Goal: Task Accomplishment & Management: Manage account settings

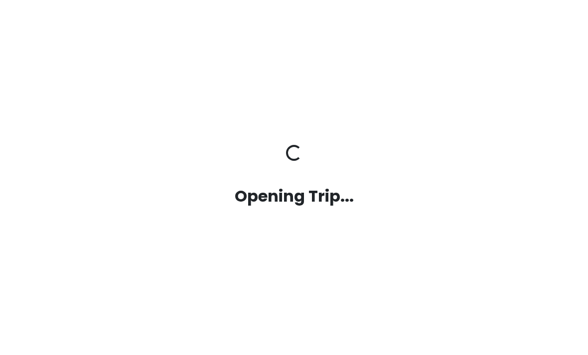
scroll to position [32, 0]
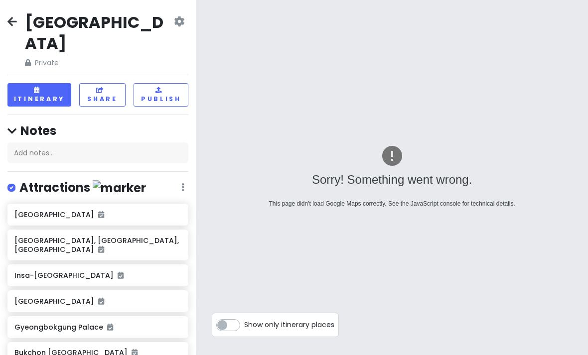
click at [394, 152] on img at bounding box center [392, 156] width 24 height 24
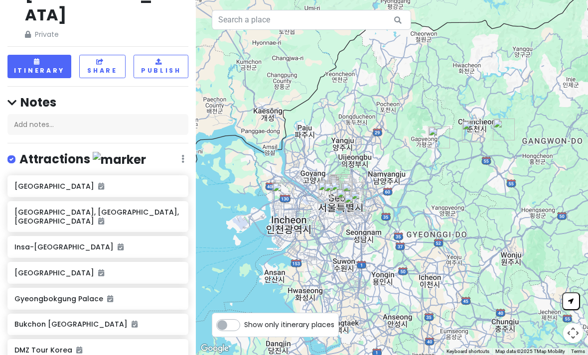
scroll to position [29, 0]
click at [35, 54] on button "Itinerary" at bounding box center [39, 65] width 64 height 23
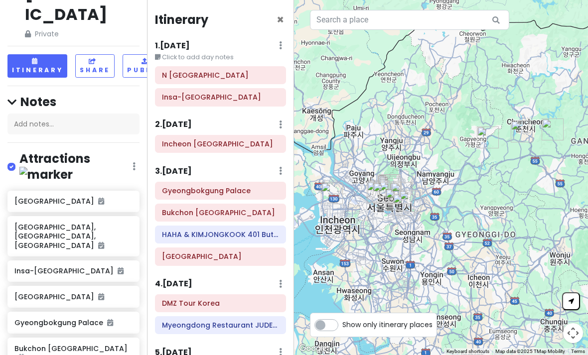
click at [224, 170] on div "3 . [DATE] Add Day Notes Delete Day" at bounding box center [220, 173] width 131 height 17
click at [192, 166] on h6 "3 . [DATE]" at bounding box center [173, 171] width 37 height 10
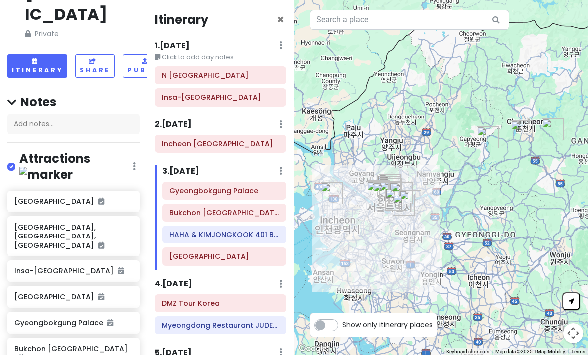
click at [206, 120] on div "2 . [DATE] Add Day Notes Delete Day" at bounding box center [220, 127] width 131 height 17
click at [192, 170] on h6 "3 . [DATE]" at bounding box center [181, 171] width 37 height 10
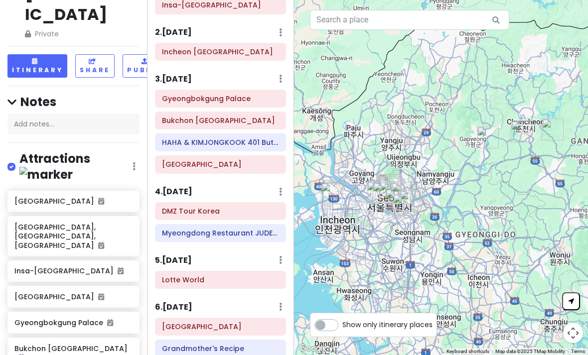
scroll to position [93, 0]
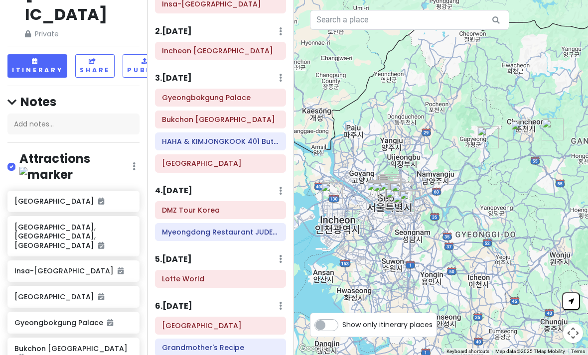
click at [169, 80] on h6 "3 . [DATE]" at bounding box center [173, 78] width 37 height 10
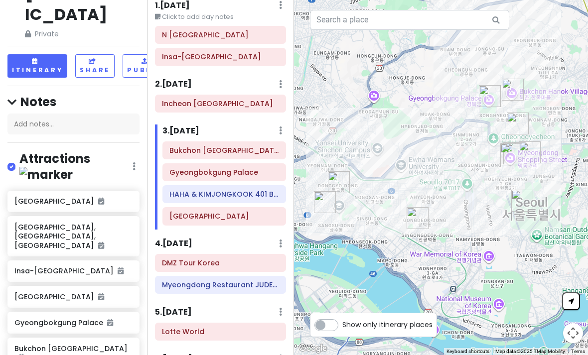
scroll to position [39, 0]
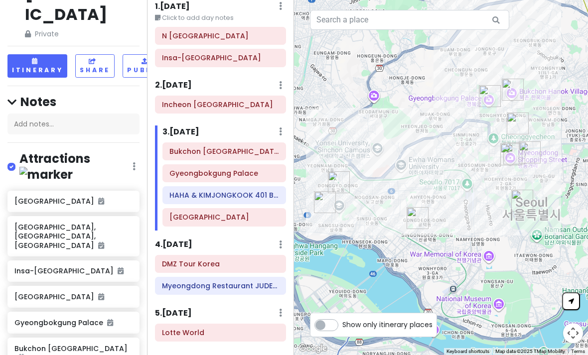
click at [281, 10] on icon at bounding box center [280, 6] width 3 height 8
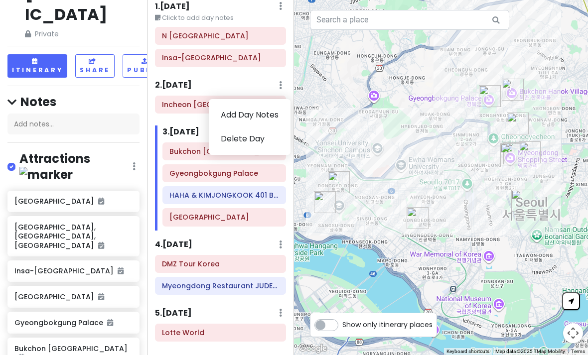
click at [267, 134] on link "Delete Day" at bounding box center [250, 139] width 82 height 24
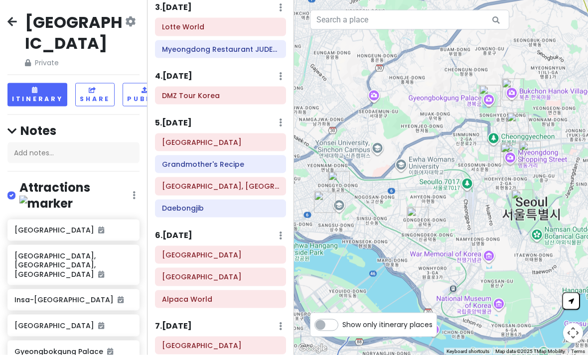
scroll to position [32, 0]
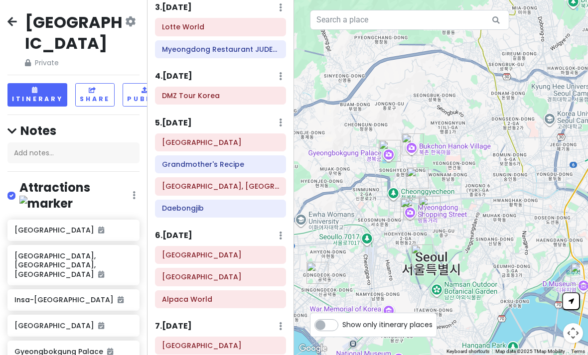
click at [237, 230] on div "6 . [DATE] Add Day Notes Delete Day" at bounding box center [220, 238] width 131 height 17
click at [192, 231] on h6 "6 . [DATE]" at bounding box center [173, 236] width 37 height 10
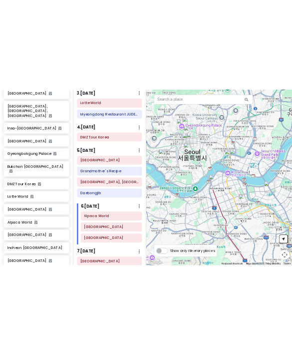
scroll to position [0, 0]
